Goal: Information Seeking & Learning: Learn about a topic

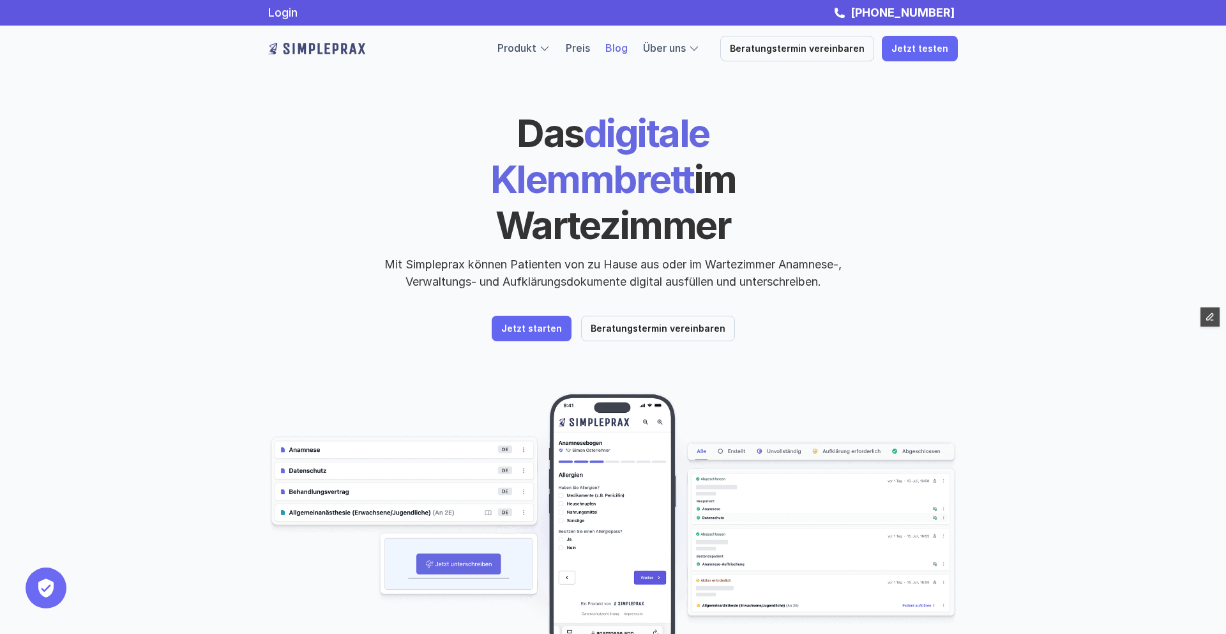
click at [628, 43] on link "Blog" at bounding box center [617, 48] width 22 height 13
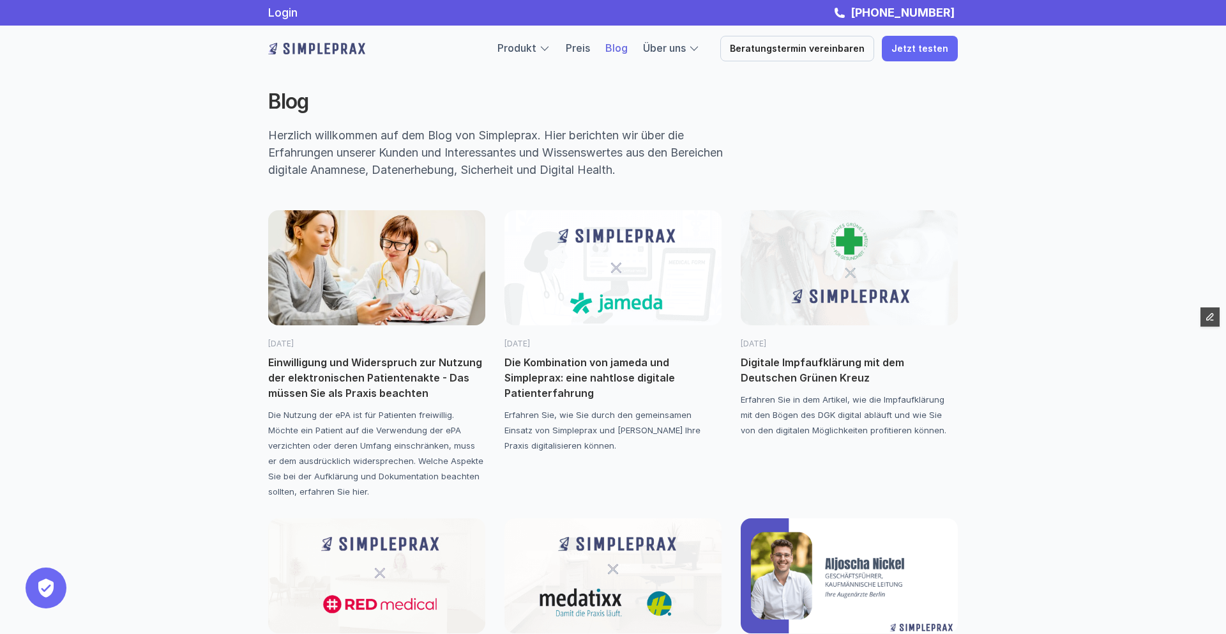
click at [850, 247] on img at bounding box center [849, 267] width 217 height 115
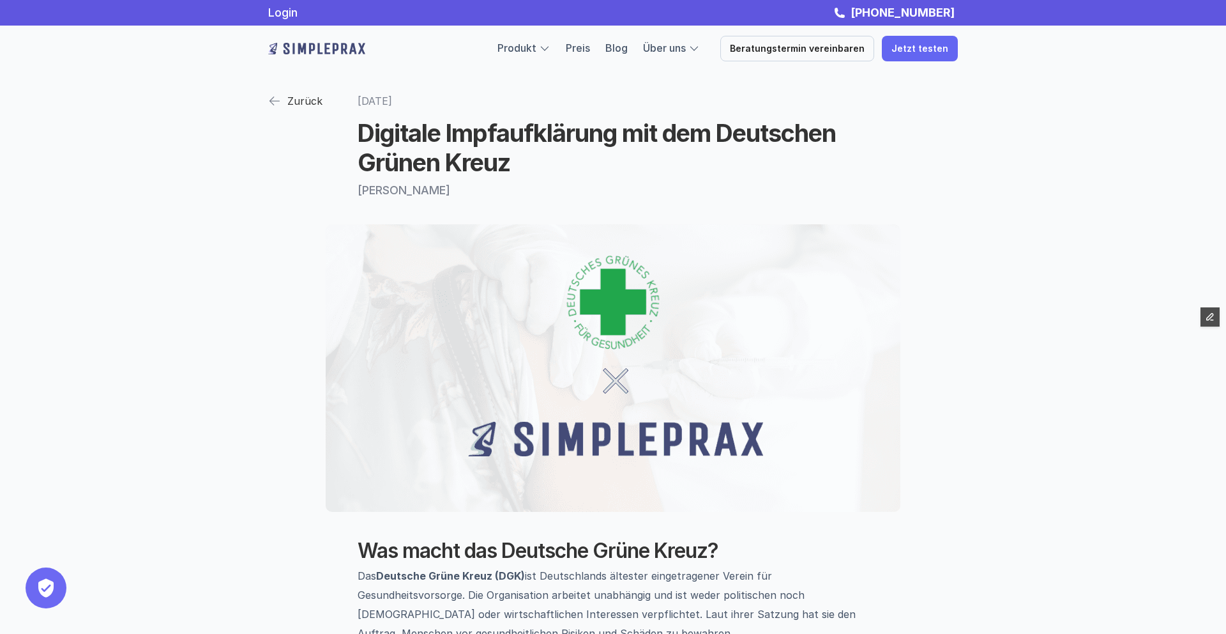
click at [298, 103] on p "Zurück" at bounding box center [304, 100] width 35 height 19
